Goal: Task Accomplishment & Management: Complete application form

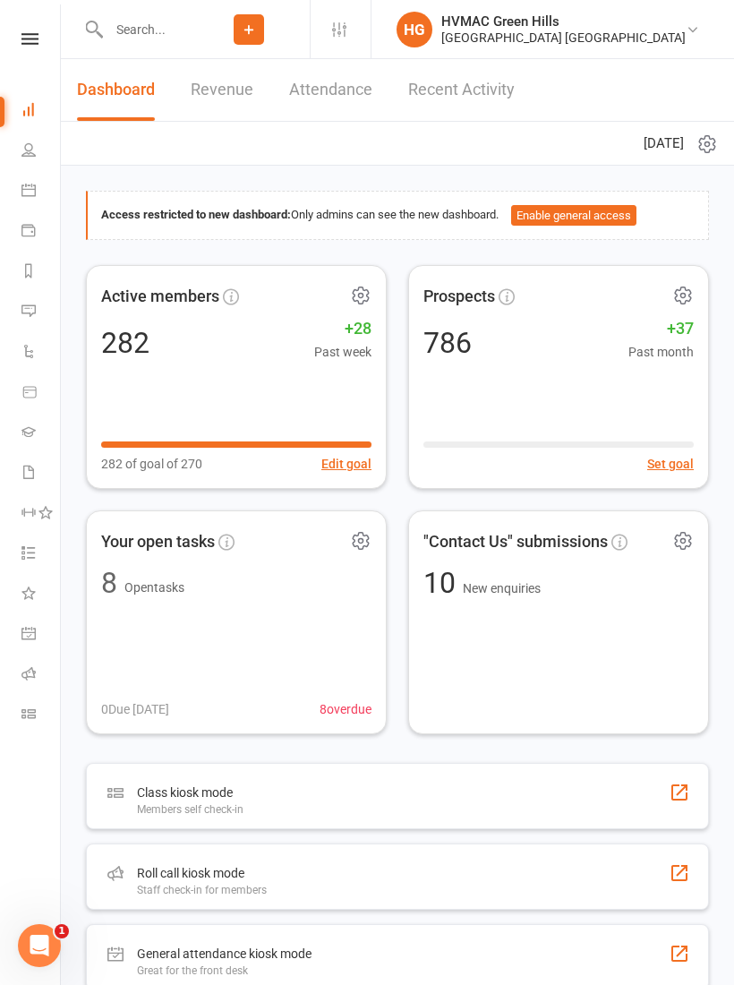
click at [150, 31] on input "text" at bounding box center [145, 29] width 85 height 25
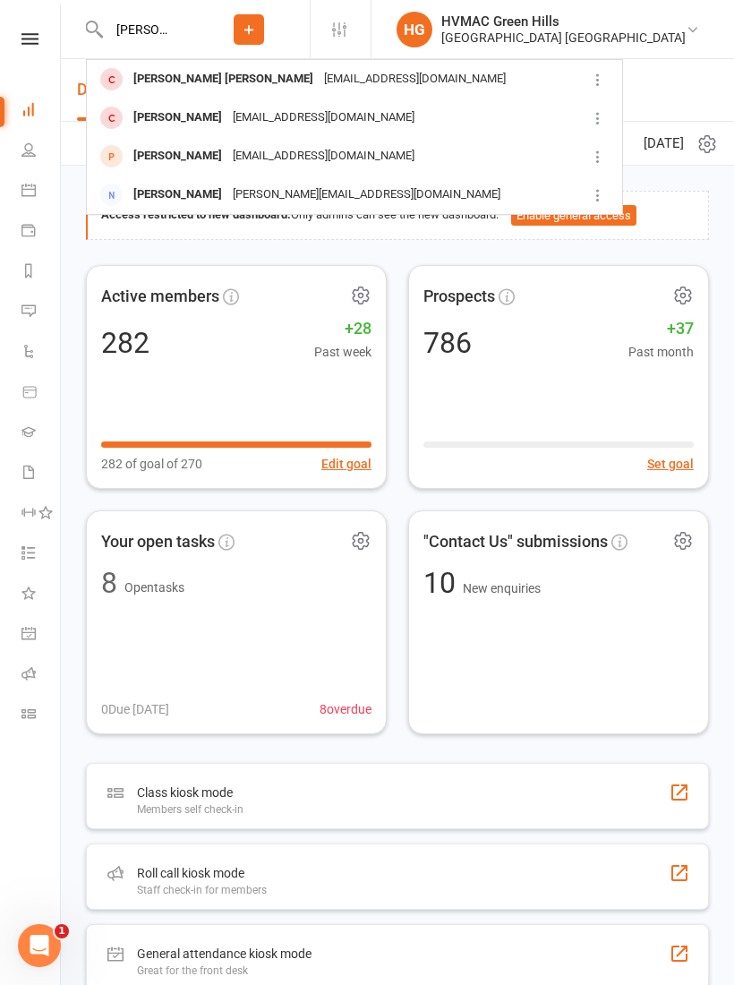
type input "[PERSON_NAME]"
click at [270, 146] on div "[EMAIL_ADDRESS][DOMAIN_NAME]" at bounding box center [323, 156] width 192 height 26
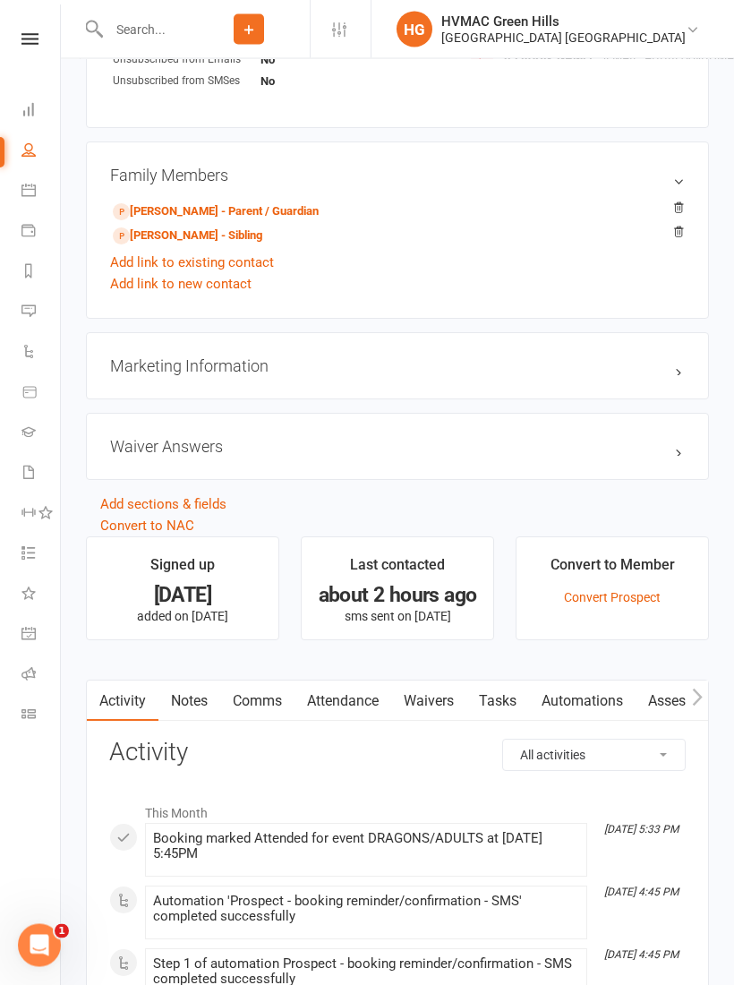
scroll to position [1158, 0]
click at [294, 208] on link "[PERSON_NAME] - Parent / Guardian" at bounding box center [216, 211] width 206 height 19
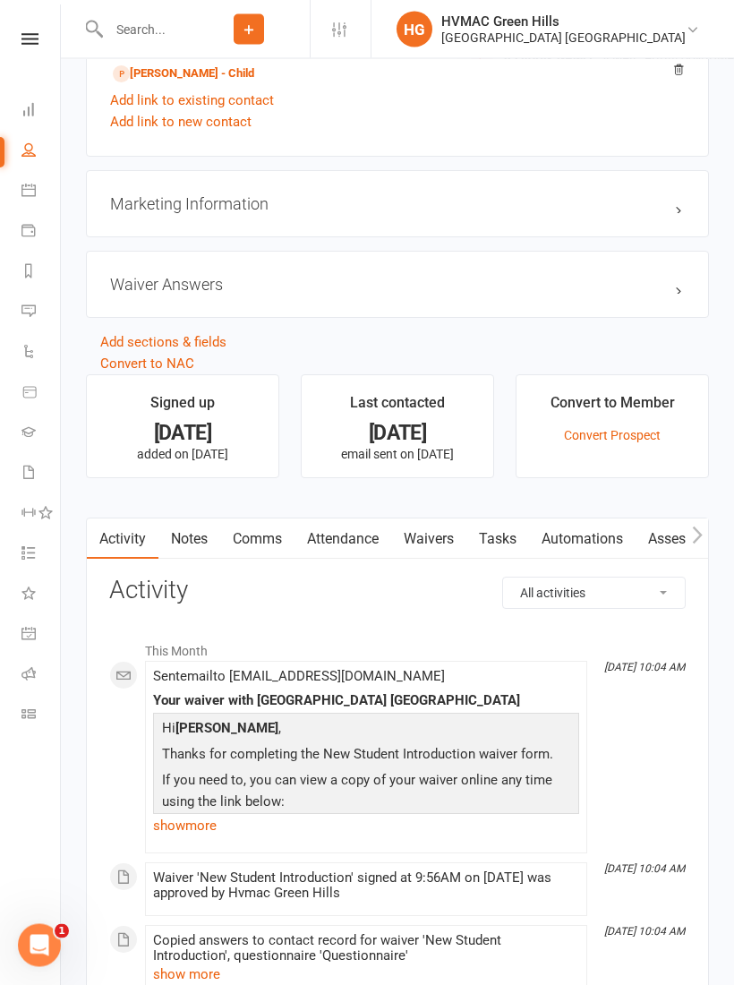
scroll to position [1338, 0]
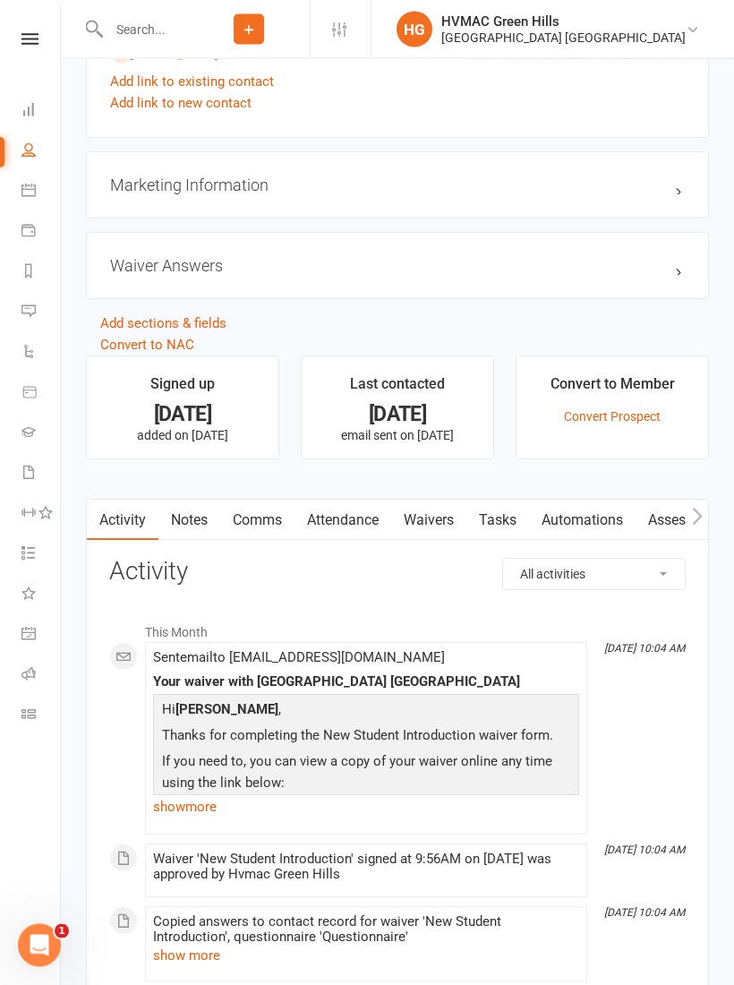
click at [448, 526] on link "Waivers" at bounding box center [428, 520] width 75 height 41
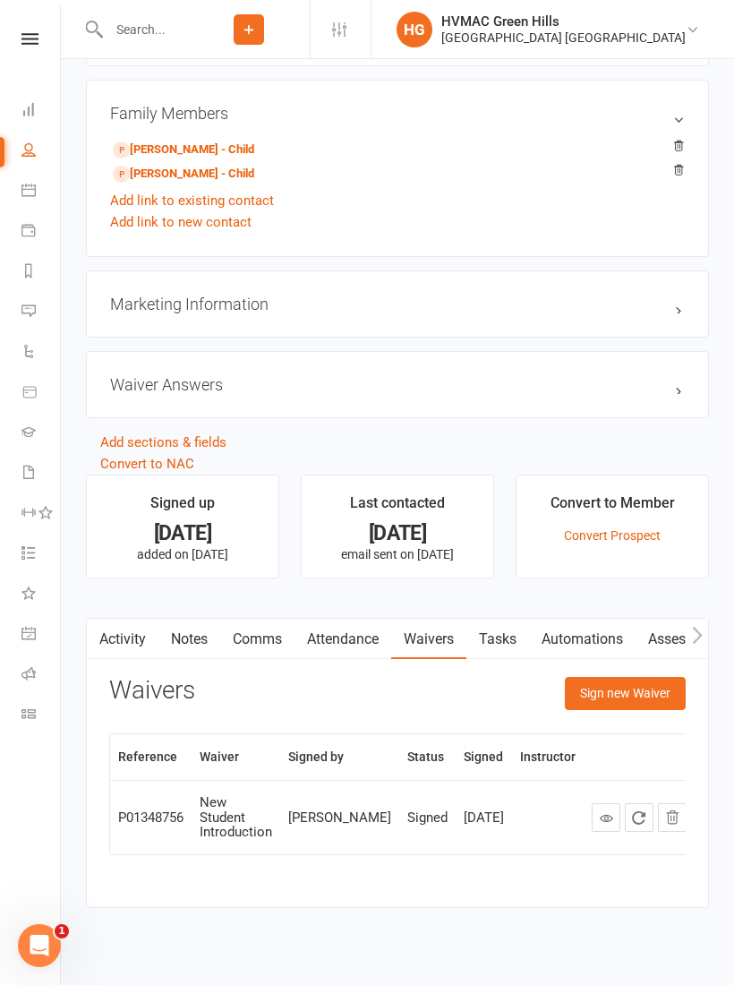
click at [642, 687] on button "Sign new Waiver" at bounding box center [625, 693] width 121 height 32
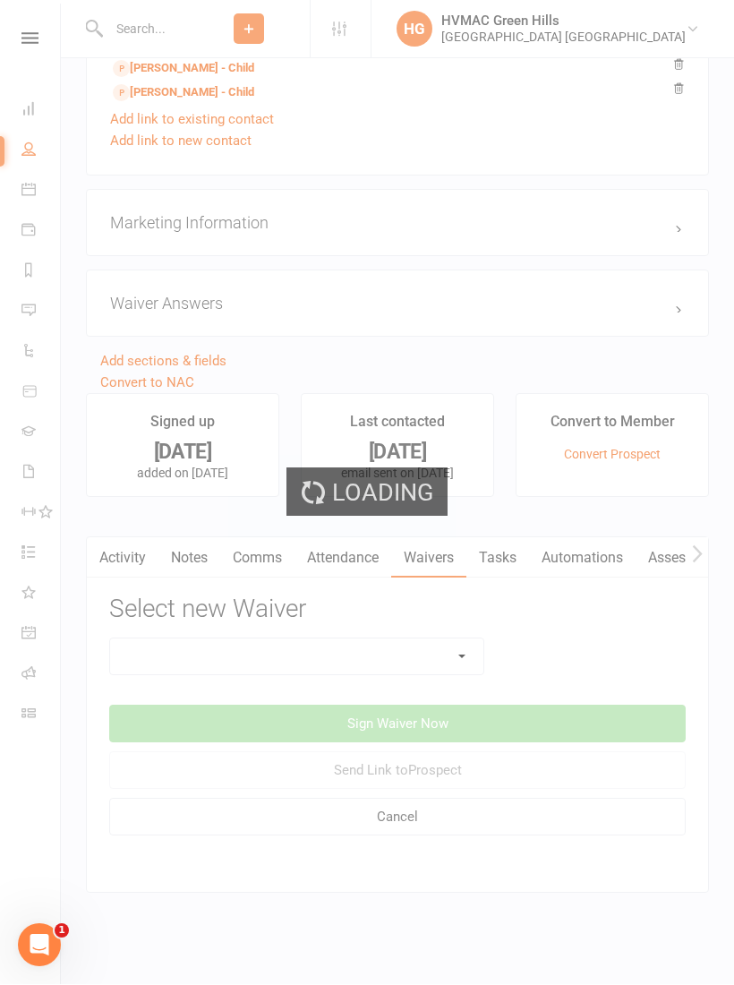
scroll to position [1320, 0]
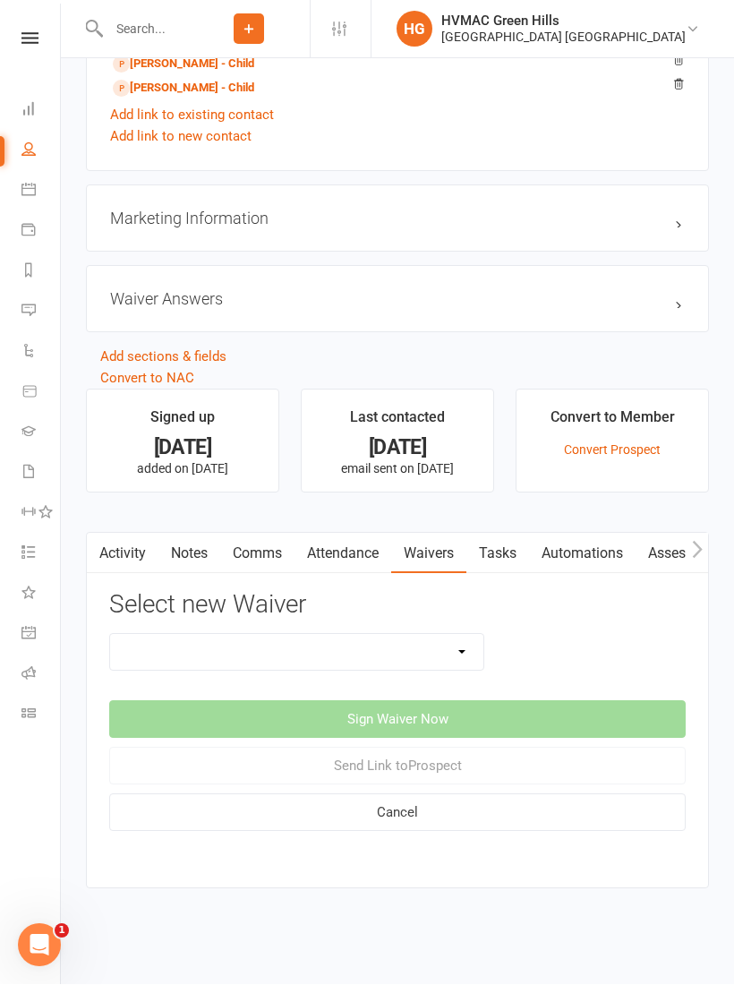
click at [453, 644] on select "3 months free Membership 8 Week Fitness Challenge Basic Membership Form Cancell…" at bounding box center [296, 653] width 373 height 36
select select "5630"
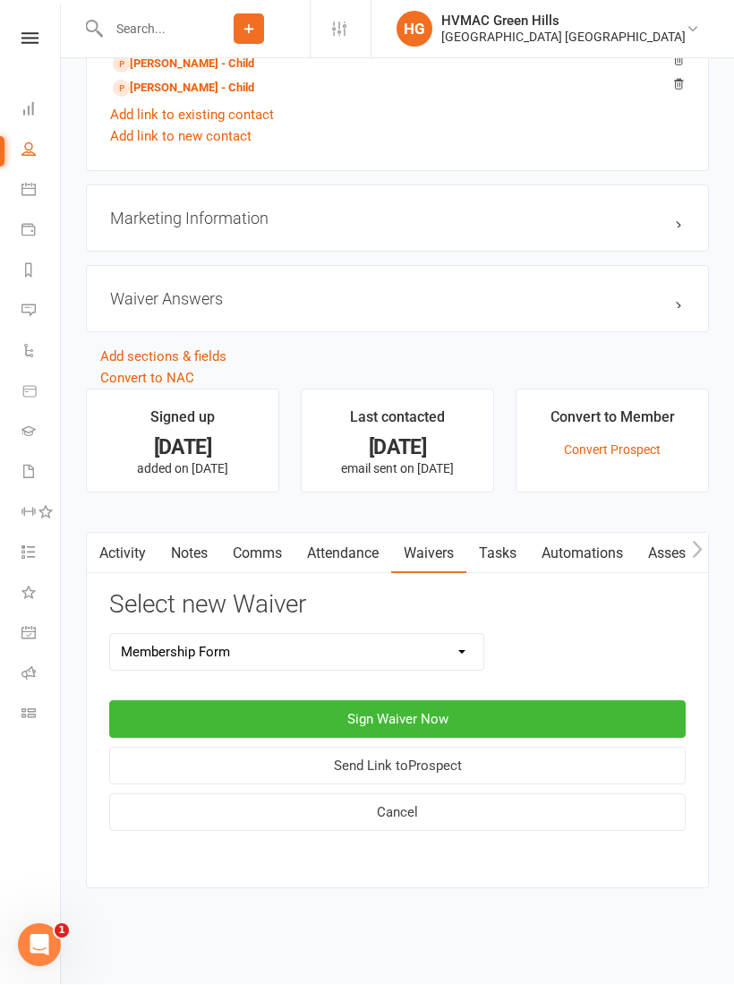
click at [474, 701] on button "Sign Waiver Now" at bounding box center [397, 720] width 576 height 38
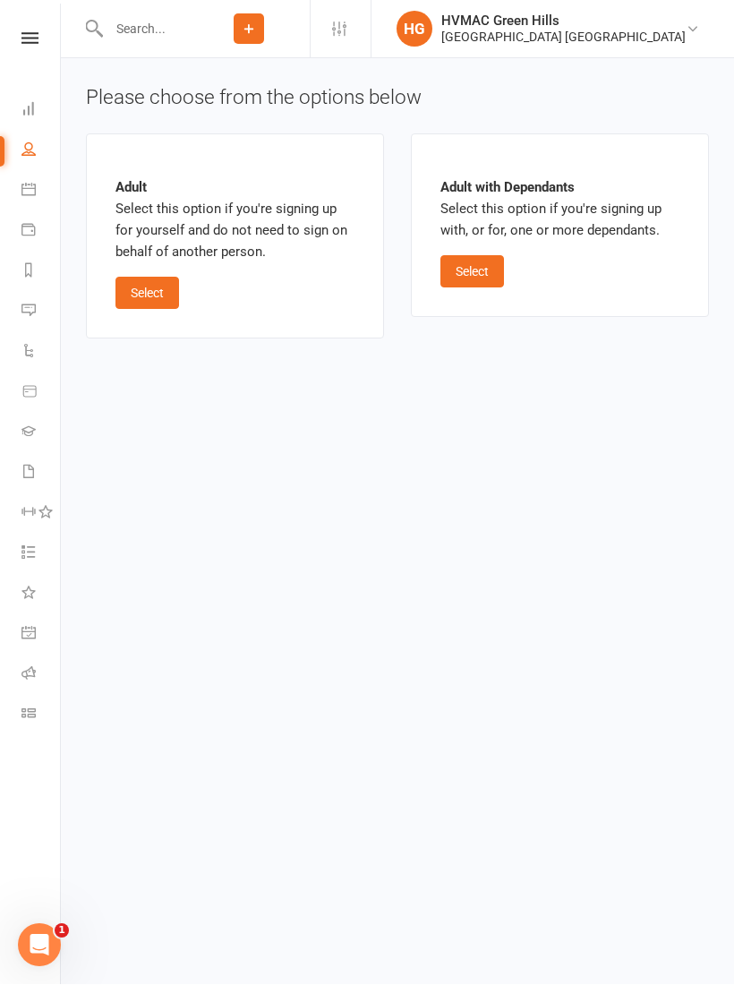
click at [474, 268] on button "Select" at bounding box center [472, 272] width 64 height 32
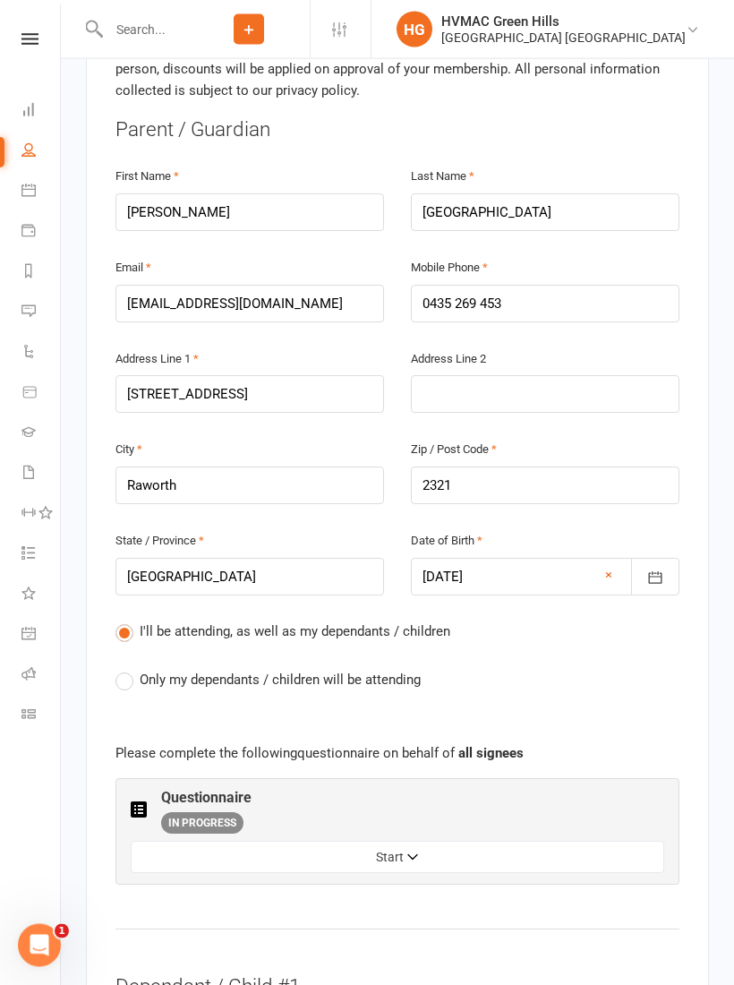
scroll to position [516, 0]
click at [118, 620] on div "I'll be attending, as well as my dependants / children Only my dependants / chi…" at bounding box center [397, 668] width 564 height 97
click at [132, 669] on label "Only my dependants / children will be attending" at bounding box center [267, 679] width 305 height 21
click at [127, 669] on input "Only my dependants / children will be attending" at bounding box center [121, 669] width 12 height 0
radio input "true"
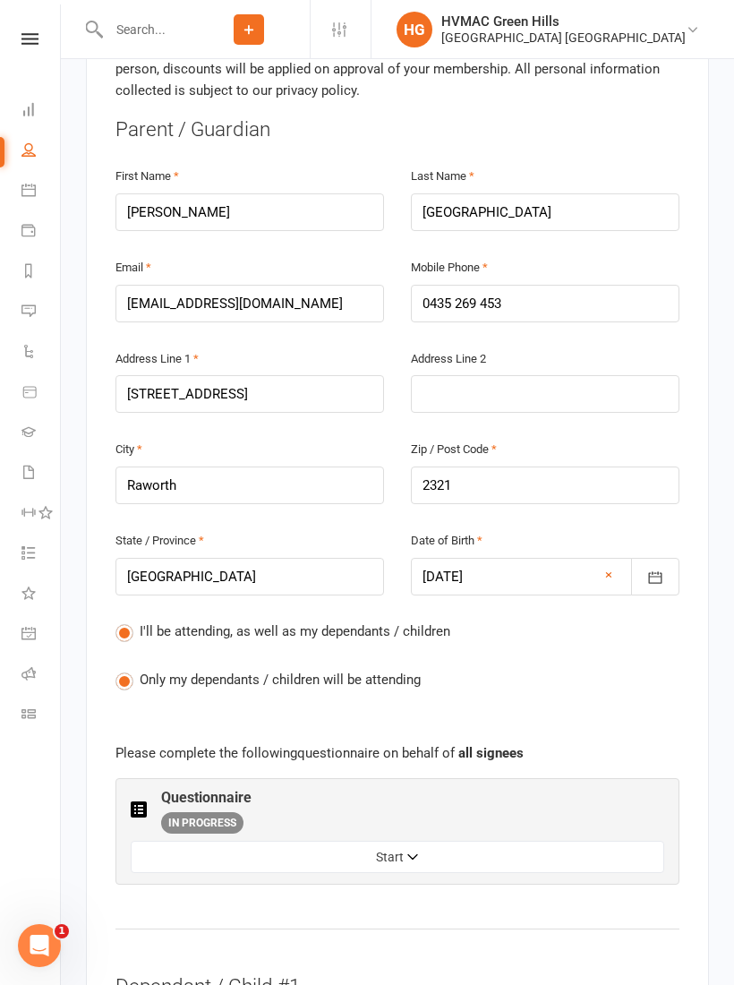
radio input "false"
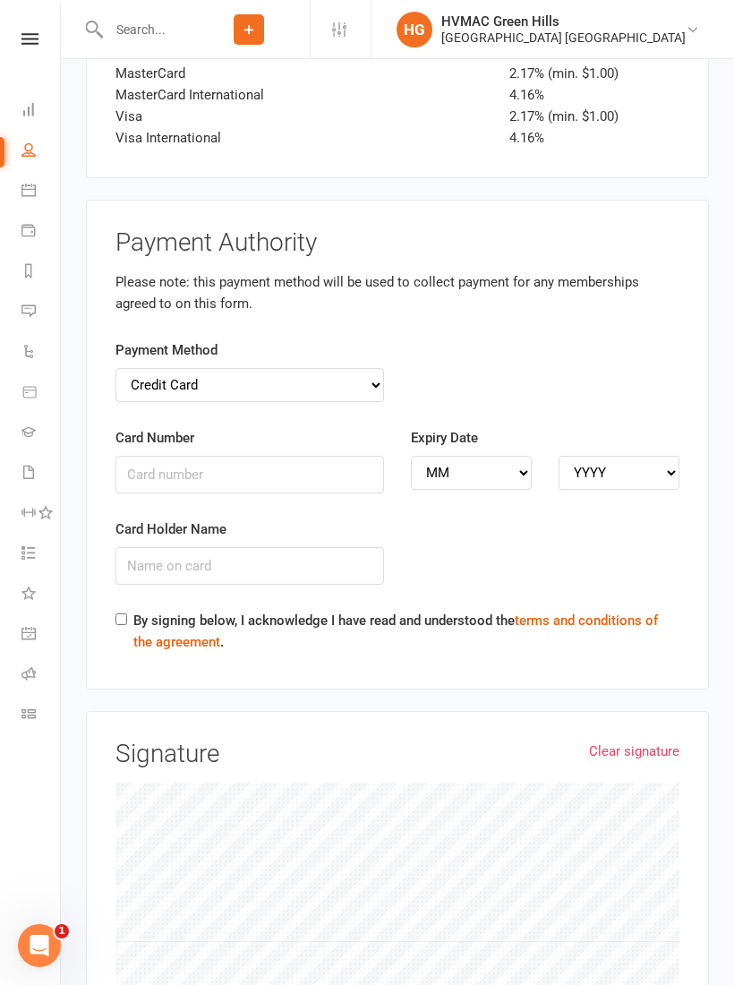
scroll to position [5471, 0]
